Goal: Check status

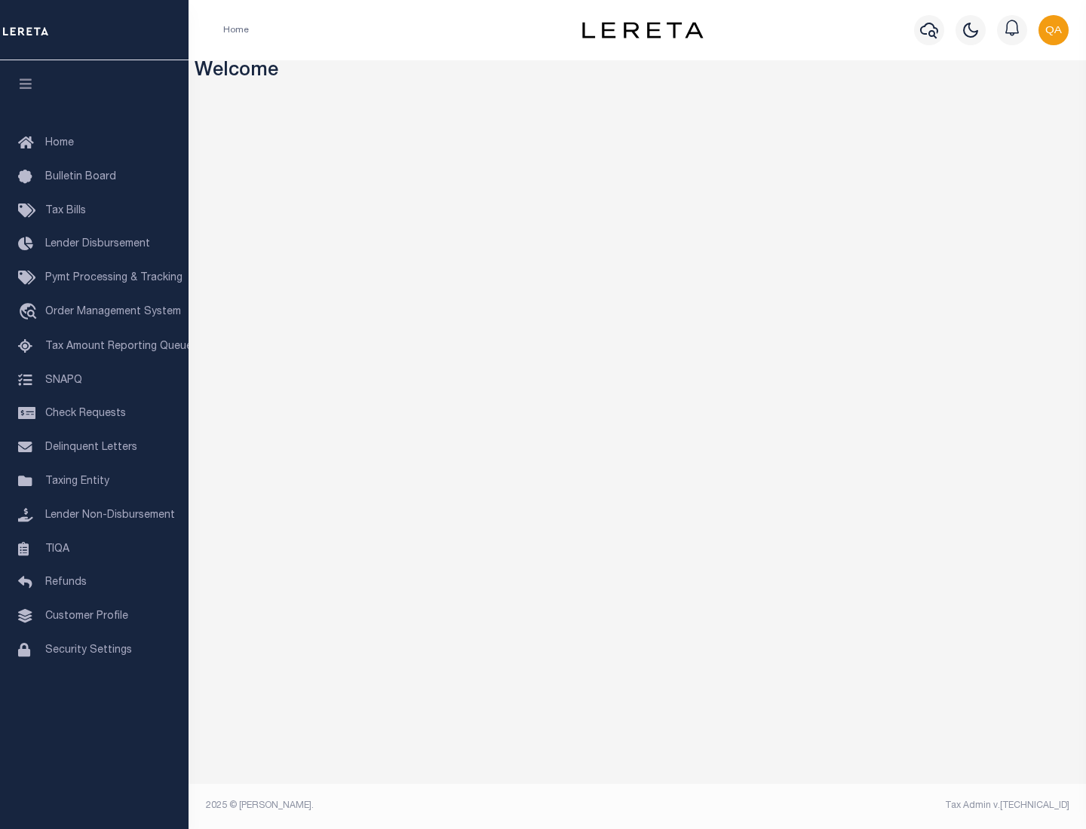
click at [94, 414] on span "Check Requests" at bounding box center [85, 414] width 81 height 11
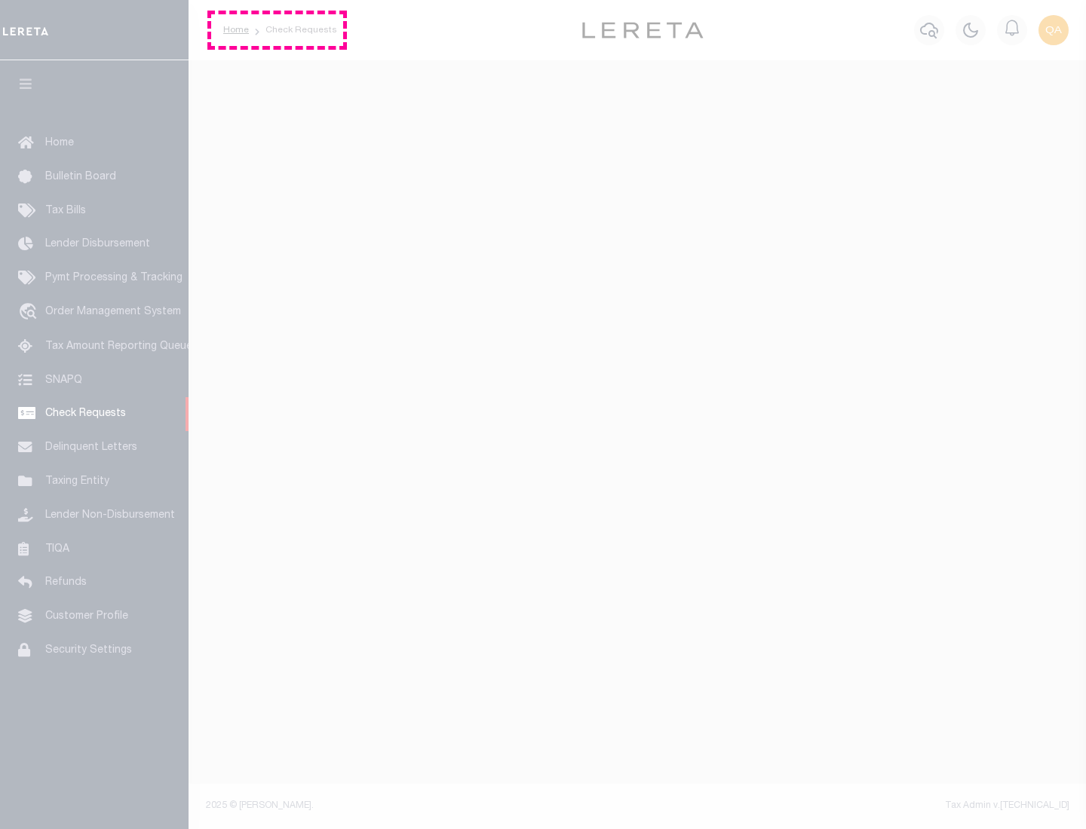
select select "50"
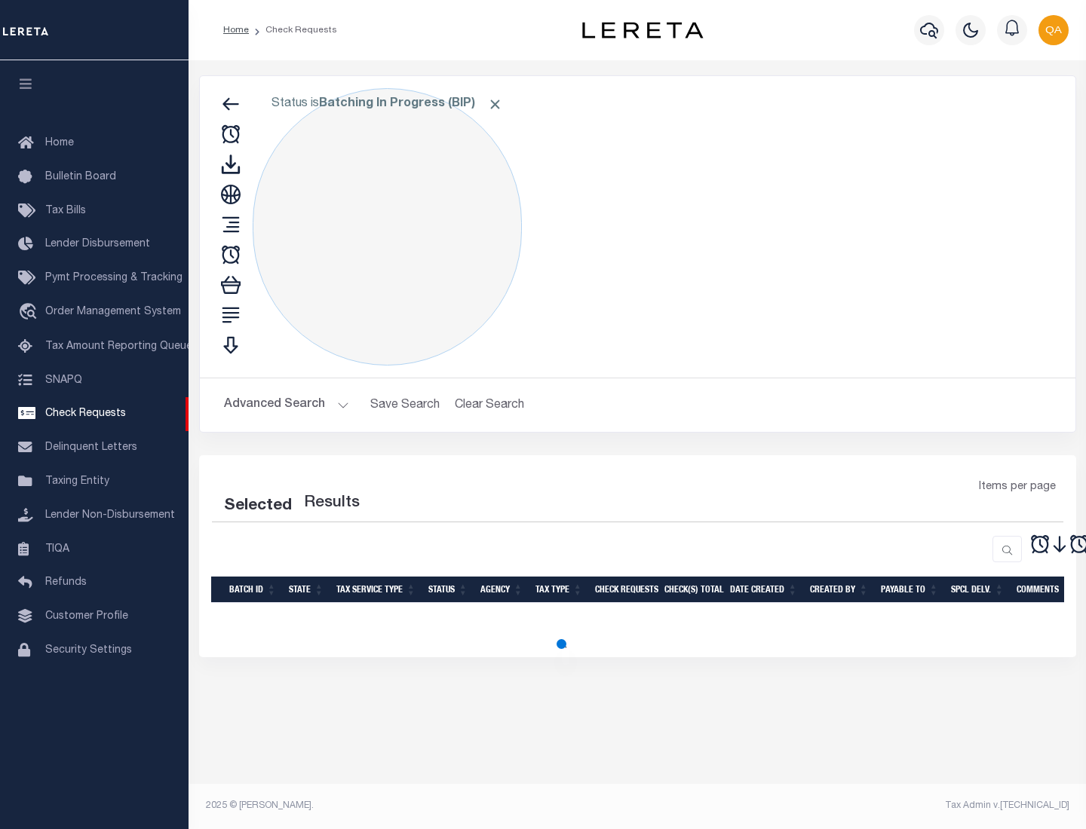
select select "50"
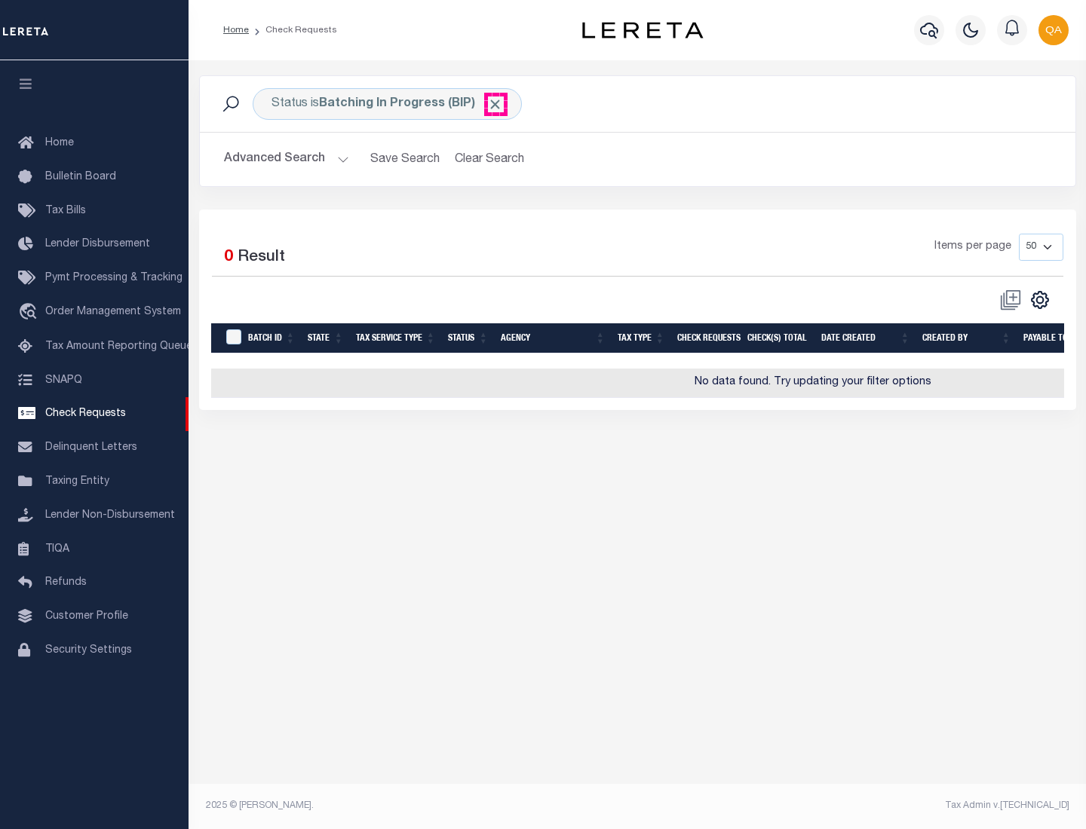
click at [495, 104] on span "Click to Remove" at bounding box center [495, 105] width 16 height 16
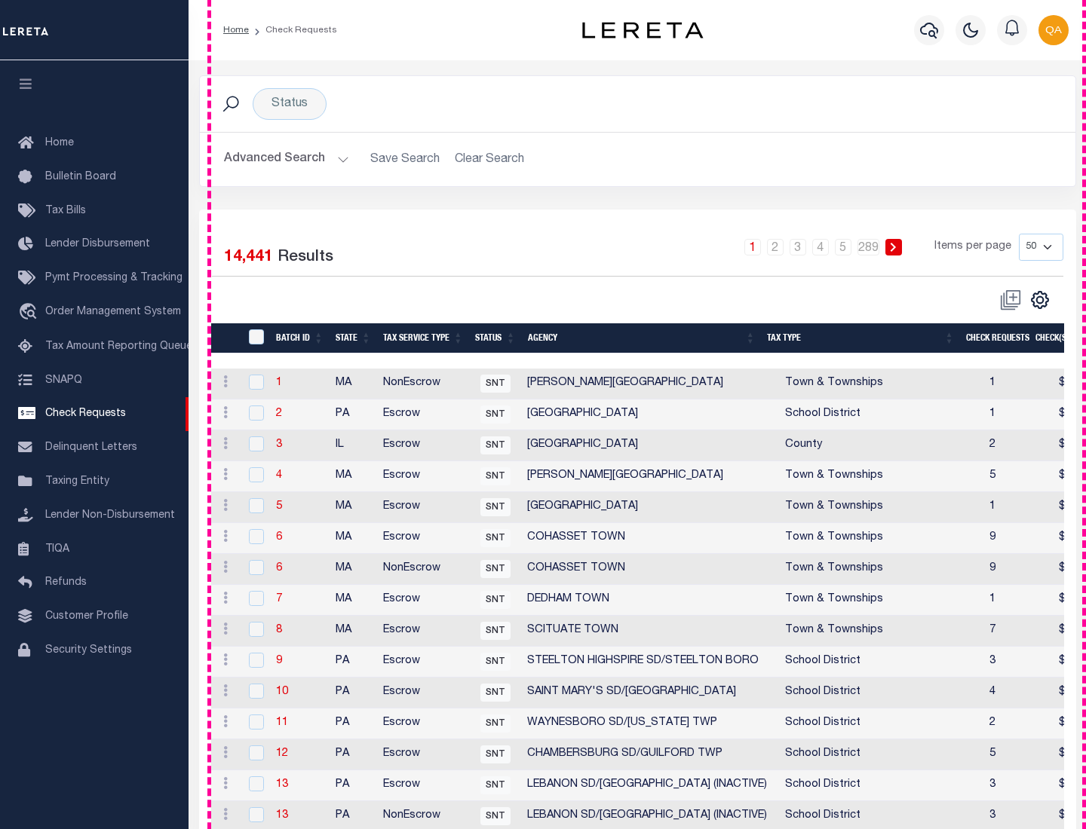
scroll to position [727, 0]
